Goal: Find contact information

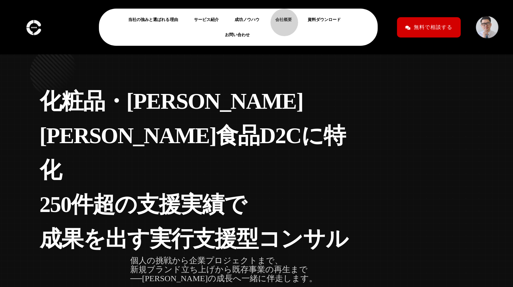
click at [281, 19] on link "会社概要" at bounding box center [286, 20] width 22 height 8
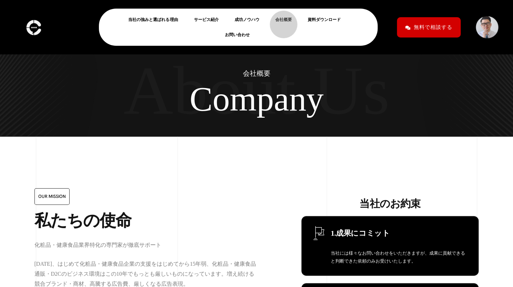
click at [280, 18] on link "会社概要" at bounding box center [286, 20] width 22 height 8
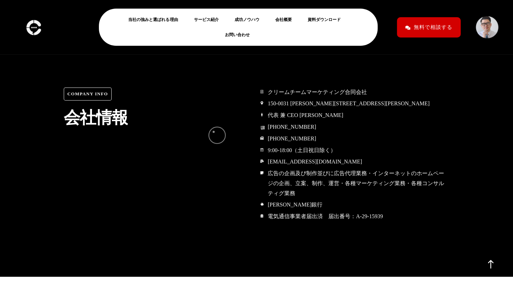
scroll to position [3252, 0]
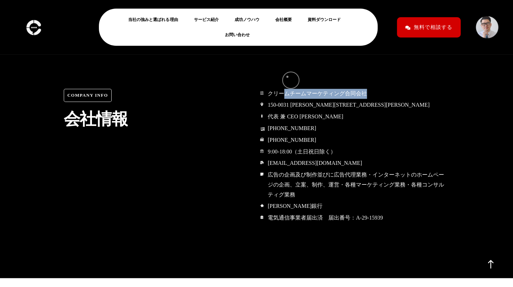
drag, startPoint x: 369, startPoint y: 76, endPoint x: 274, endPoint y: 78, distance: 94.8
click at [280, 89] on li "クリームチームマーケティング合同会社" at bounding box center [355, 94] width 190 height 11
click at [270, 89] on span "クリームチームマーケティング合同会社" at bounding box center [316, 94] width 101 height 10
